Goal: Task Accomplishment & Management: Use online tool/utility

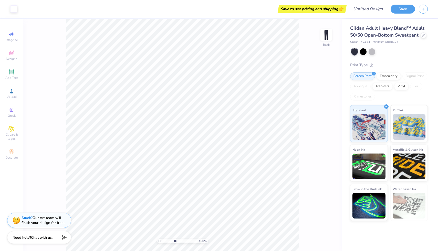
click at [175, 240] on input "range" at bounding box center [180, 241] width 35 height 5
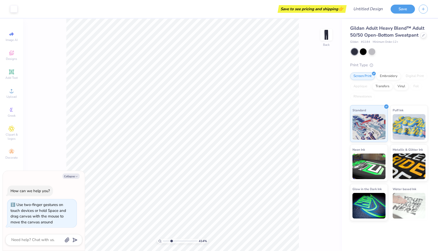
click at [171, 240] on input "range" at bounding box center [180, 241] width 35 height 5
type input "1"
click at [139, 240] on div "124 %" at bounding box center [182, 135] width 232 height 232
click at [384, 211] on img at bounding box center [368, 205] width 33 height 26
click at [378, 121] on img at bounding box center [368, 126] width 33 height 26
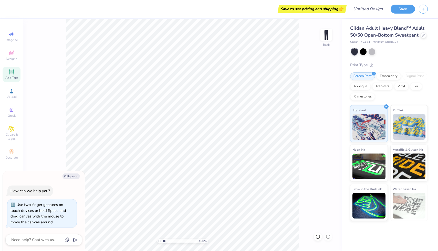
click at [10, 74] on icon at bounding box center [11, 71] width 5 height 5
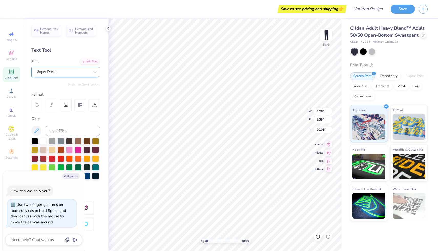
click at [67, 72] on div "Super Dream" at bounding box center [64, 72] width 54 height 8
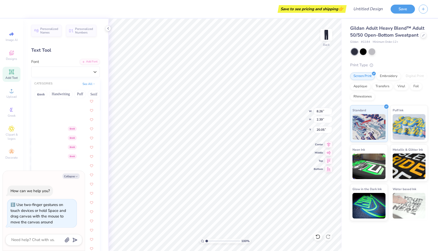
scroll to position [86, 0]
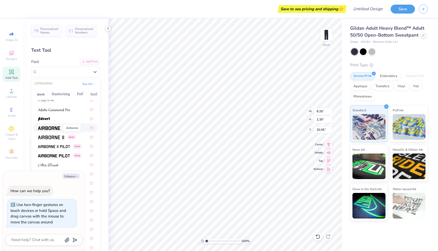
click at [50, 129] on img at bounding box center [49, 128] width 22 height 4
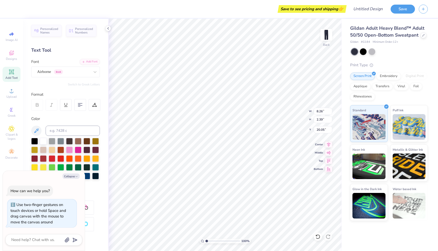
type textarea "x"
type input "7.90"
type input "2.50"
type input "20.00"
type textarea "x"
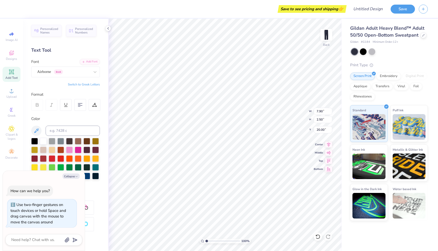
type textarea "TERXT"
type textarea "x"
type textarea "TERX"
type textarea "x"
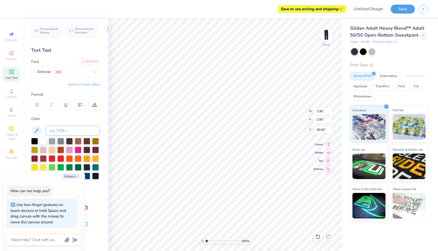
type textarea "TER"
type textarea "x"
type textarea "TE"
type textarea "x"
type textarea "T"
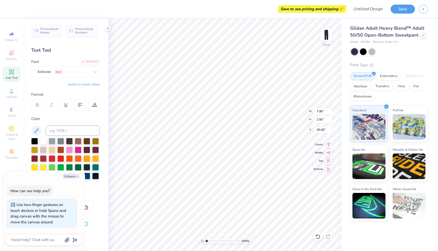
type textarea "x"
type textarea "R"
type textarea "x"
type textarea "RE"
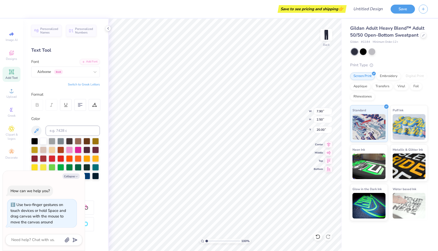
type textarea "x"
type textarea "REG"
type textarea "x"
type textarea "REGEN"
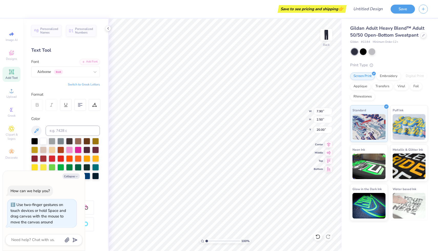
type textarea "x"
type textarea "REGEN"
type textarea "x"
type textarea "REGEN B"
type textarea "x"
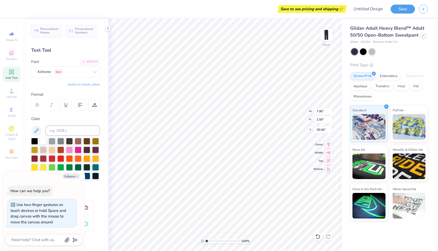
type textarea "REGEN BD"
type textarea "x"
type textarea "REGEN BDM"
click at [52, 71] on div "Airborne Greek" at bounding box center [64, 72] width 54 height 8
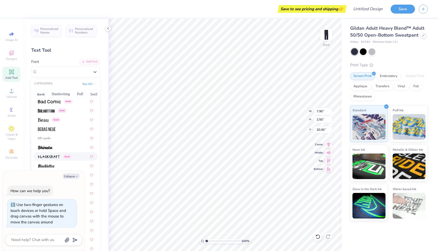
scroll to position [243, 0]
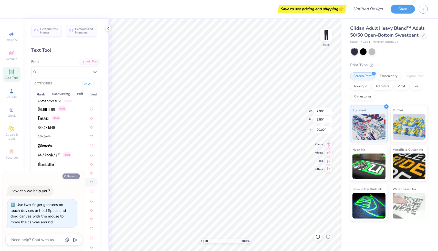
click at [74, 176] on button "Collapse" at bounding box center [70, 176] width 17 height 5
type textarea "x"
type input "8.16"
type input "1.11"
type input "20.69"
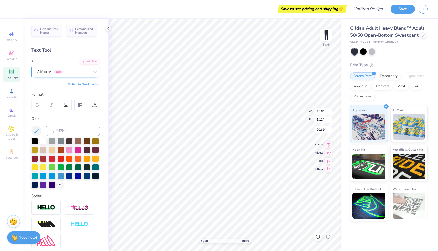
click at [60, 69] on div "Airborne Greek" at bounding box center [64, 72] width 54 height 8
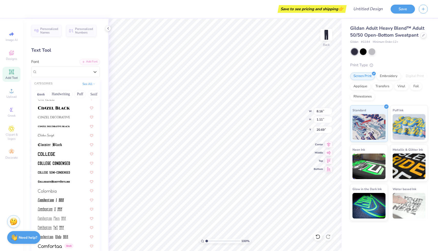
scroll to position [643, 0]
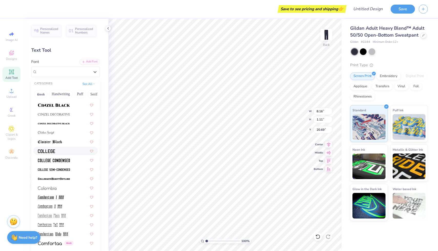
click at [57, 150] on div at bounding box center [65, 150] width 55 height 5
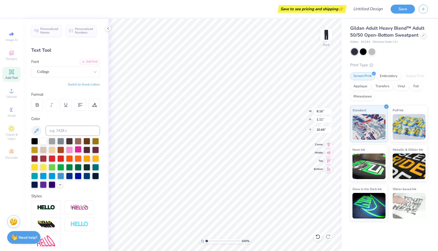
type input "7.40"
type input "1.04"
type input "20.73"
type input "1.09"
type input "7.41"
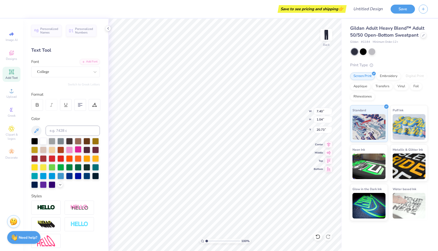
type input "17.55"
type input "2.57"
type input "17.52"
type input "4.75"
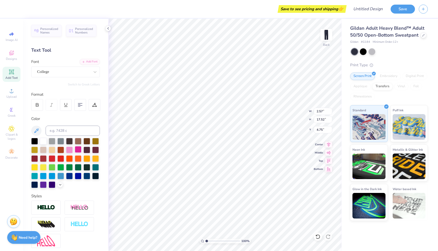
type textarea "BDM"
type input "1.04"
type input "6.15"
type input "2.50"
type input "1.59"
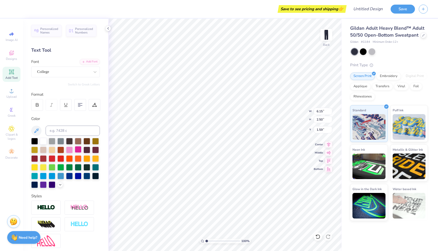
type input "4.97"
type input "2.03"
type input "1.53"
click at [324, 35] on img at bounding box center [326, 35] width 20 height 20
drag, startPoint x: 9, startPoint y: 75, endPoint x: 25, endPoint y: 75, distance: 16.1
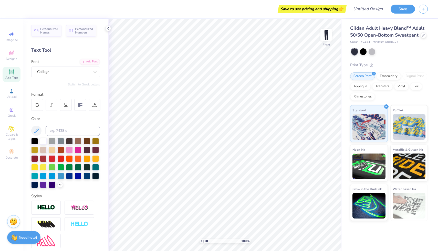
click at [25, 75] on div "Save to see pricing and shipping 👉 Design Title Save Image AI Designs Add Text …" at bounding box center [219, 125] width 438 height 251
click at [10, 72] on icon at bounding box center [11, 72] width 6 height 6
type textarea "STATISTICS"
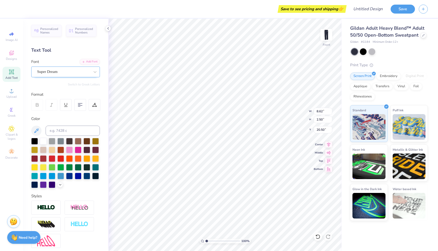
click at [79, 68] on div "Super Dream" at bounding box center [64, 72] width 54 height 8
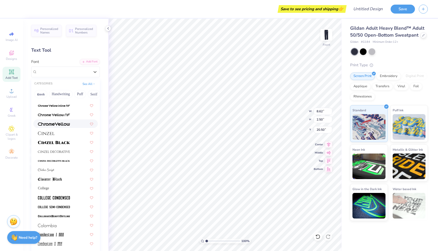
scroll to position [650, 0]
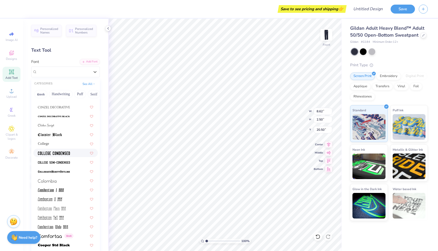
click at [59, 154] on img at bounding box center [54, 154] width 32 height 4
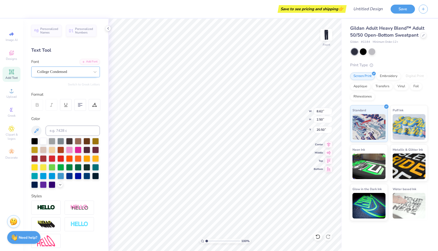
click at [55, 69] on div "College Condensed" at bounding box center [64, 72] width 54 height 8
type input "4.41"
type input "7.97"
type input "1.36"
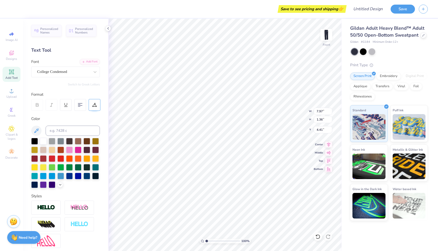
type input "4.48"
click at [57, 68] on div at bounding box center [63, 71] width 53 height 7
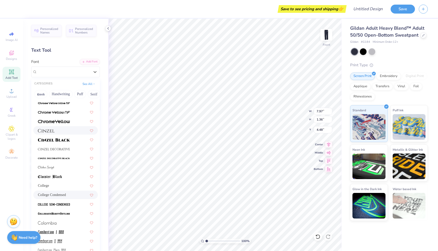
scroll to position [609, 0]
click at [69, 184] on div "College" at bounding box center [65, 184] width 55 height 5
type input "8.53"
type input "1.22"
type input "4.55"
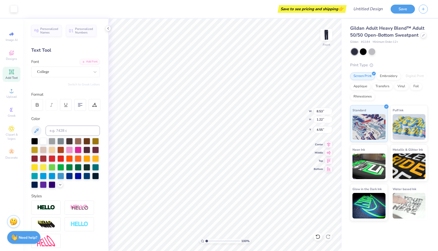
type input "4.56"
click at [51, 74] on div "College" at bounding box center [64, 72] width 54 height 8
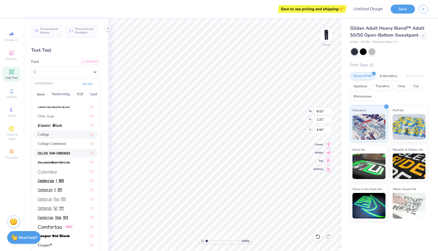
scroll to position [656, 0]
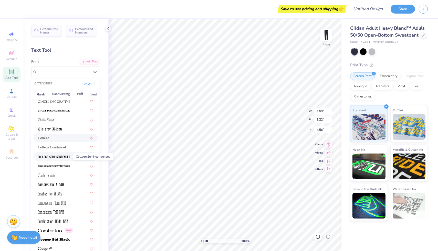
click at [62, 157] on img at bounding box center [54, 157] width 32 height 4
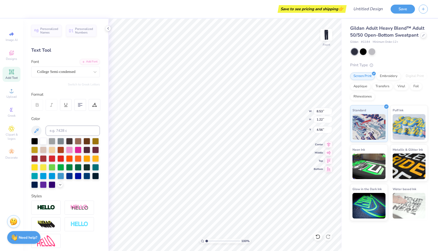
type input "7.83"
click at [62, 74] on div "College Semi-condensed" at bounding box center [64, 72] width 54 height 8
click at [68, 67] on div "College Semi-condensed" at bounding box center [65, 72] width 69 height 11
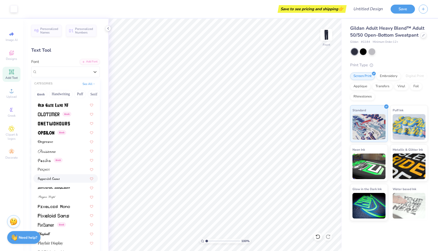
scroll to position [2066, 0]
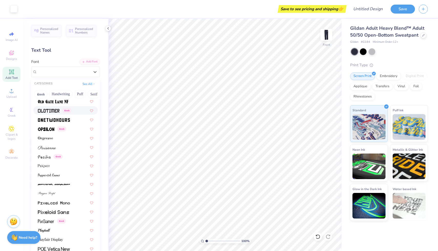
click at [57, 109] on img at bounding box center [48, 111] width 21 height 4
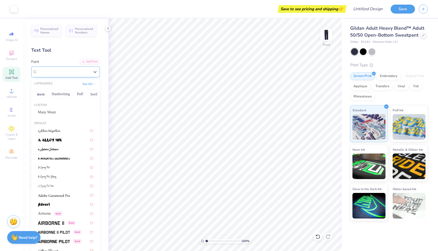
click at [47, 71] on div "Oldtimer Greek" at bounding box center [64, 72] width 54 height 8
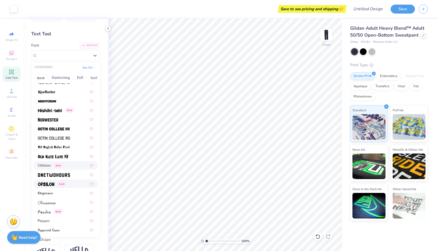
scroll to position [1994, 0]
click at [54, 138] on img at bounding box center [54, 139] width 32 height 4
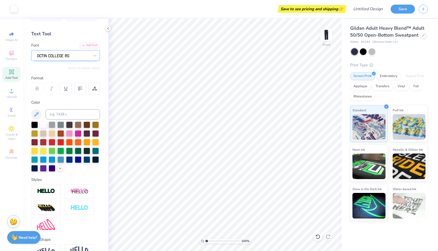
click at [56, 55] on div at bounding box center [64, 55] width 54 height 8
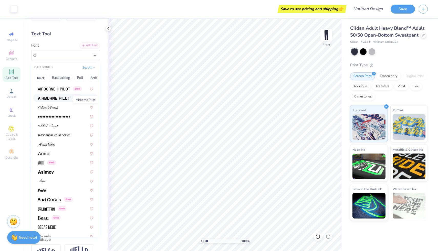
scroll to position [127, 0]
click at [42, 77] on button "Greek" at bounding box center [40, 78] width 13 height 8
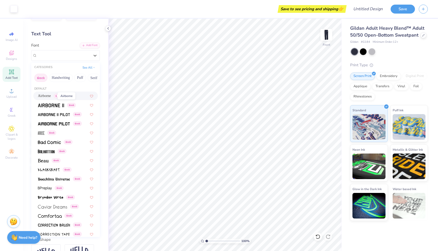
click at [51, 98] on span "Airborne" at bounding box center [44, 95] width 13 height 5
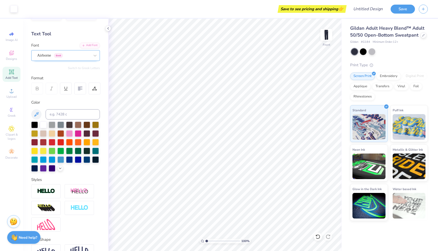
click at [68, 55] on div "Airborne Greek" at bounding box center [64, 55] width 54 height 8
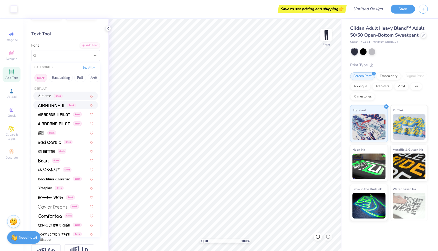
click at [54, 106] on img at bounding box center [51, 106] width 26 height 4
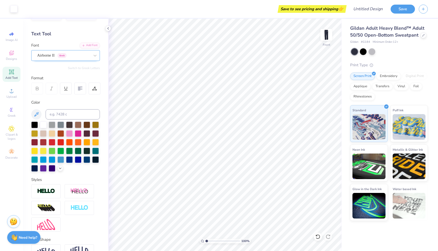
click at [79, 58] on div "Airborne II Greek" at bounding box center [64, 55] width 54 height 8
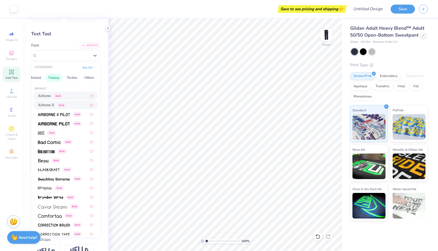
scroll to position [0, 0]
click at [37, 79] on button "Greek" at bounding box center [40, 78] width 13 height 8
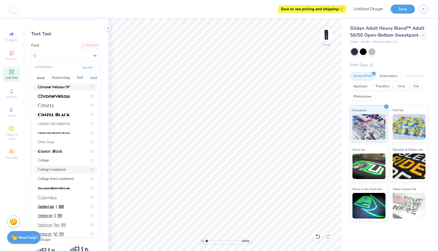
scroll to position [622, 0]
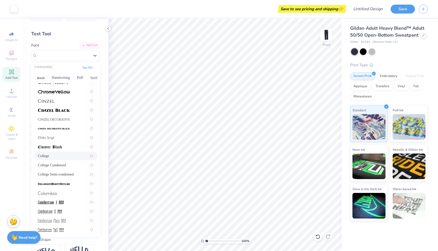
click at [56, 158] on div "College" at bounding box center [65, 155] width 55 height 5
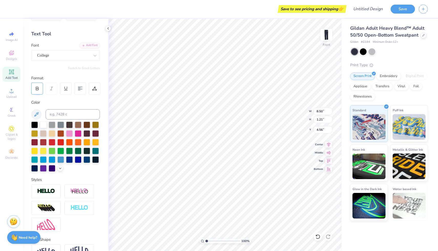
click at [38, 86] on icon at bounding box center [37, 88] width 5 height 5
type input "8.53"
type input "1.11"
type input "4.61"
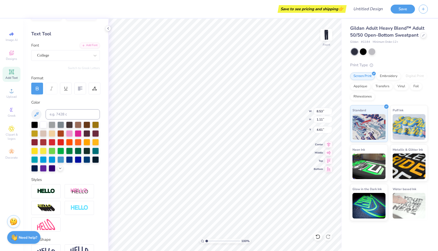
type textarea "STATISTICS"
type input "0.50"
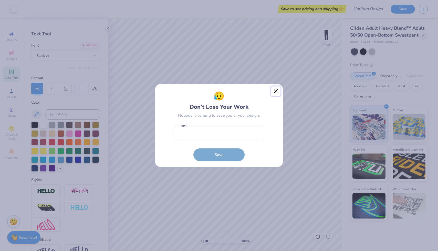
click at [274, 95] on button "Close" at bounding box center [276, 92] width 10 height 10
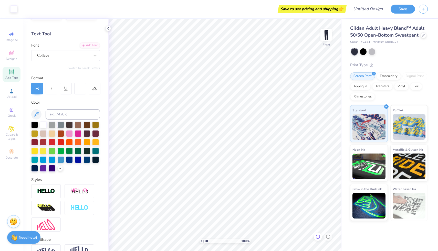
click at [317, 239] on icon at bounding box center [317, 236] width 5 height 5
click at [328, 235] on icon at bounding box center [327, 236] width 5 height 5
type input "7.86"
type input "1.03"
click at [329, 40] on img at bounding box center [326, 35] width 20 height 20
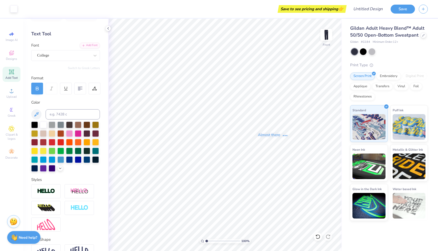
click at [328, 35] on div "Almost there" at bounding box center [273, 135] width 330 height 232
click at [325, 36] on img at bounding box center [326, 35] width 20 height 20
type input "3.66"
